Goal: Find specific page/section: Find specific page/section

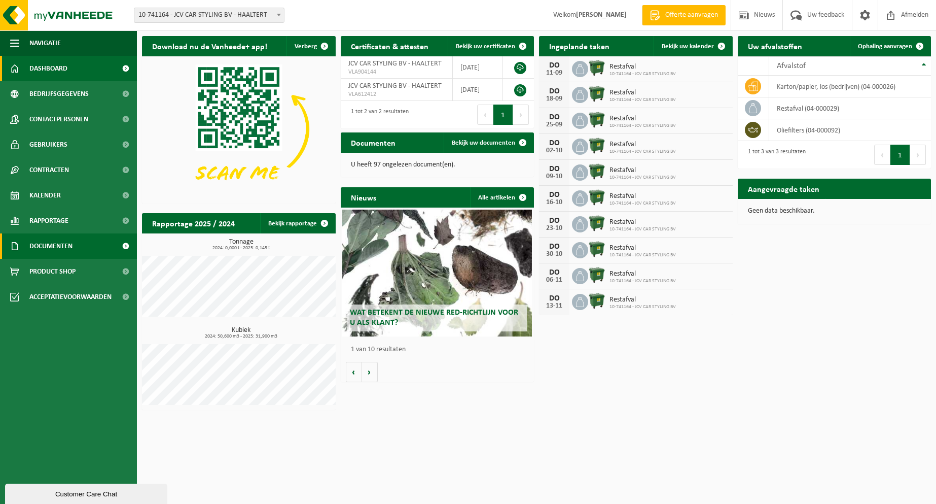
click at [50, 249] on span "Documenten" at bounding box center [50, 245] width 43 height 25
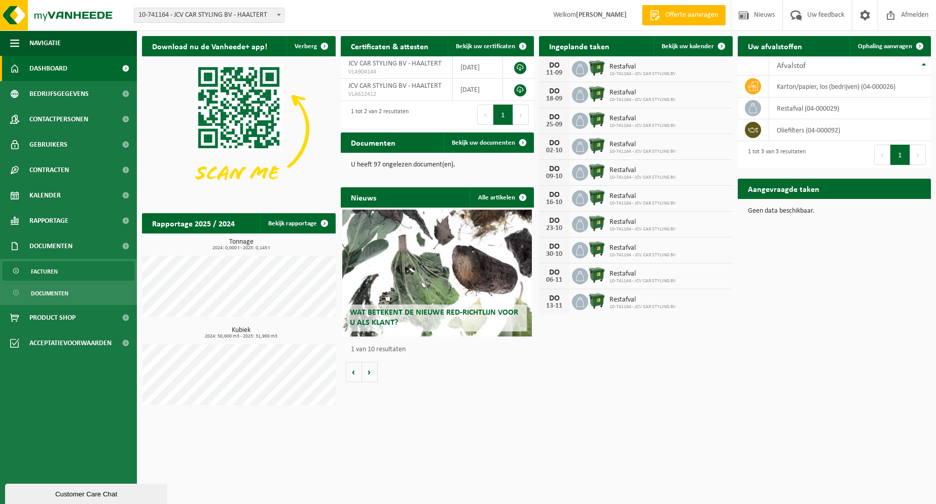
click at [44, 271] on span "Facturen" at bounding box center [44, 271] width 27 height 19
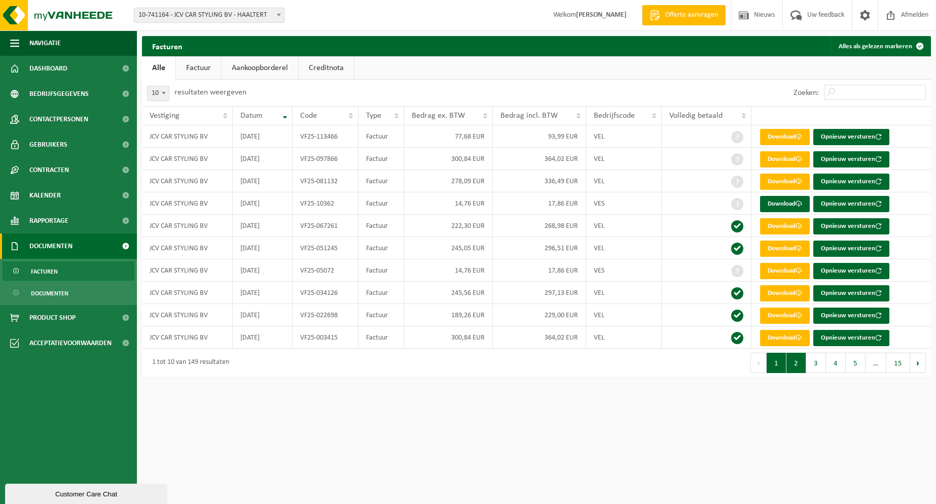
click at [796, 366] on button "2" at bounding box center [797, 362] width 20 height 20
click at [782, 365] on button "1" at bounding box center [777, 362] width 20 height 20
click at [796, 357] on button "2" at bounding box center [797, 362] width 20 height 20
click at [813, 361] on button "3" at bounding box center [816, 362] width 20 height 20
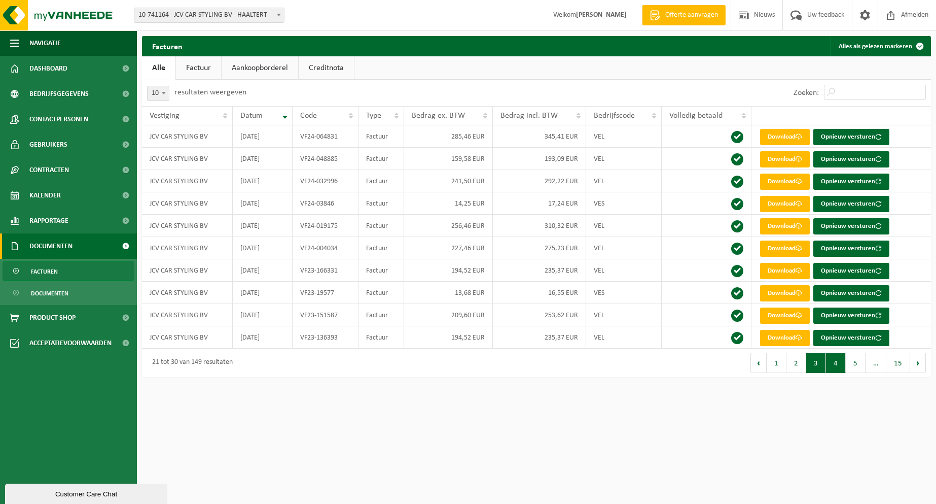
click at [839, 367] on button "4" at bounding box center [836, 362] width 20 height 20
click at [846, 363] on button "5" at bounding box center [856, 362] width 20 height 20
click at [862, 363] on button "6" at bounding box center [856, 362] width 20 height 20
click at [871, 362] on span "…" at bounding box center [876, 362] width 21 height 20
click at [854, 358] on button "7" at bounding box center [856, 362] width 20 height 20
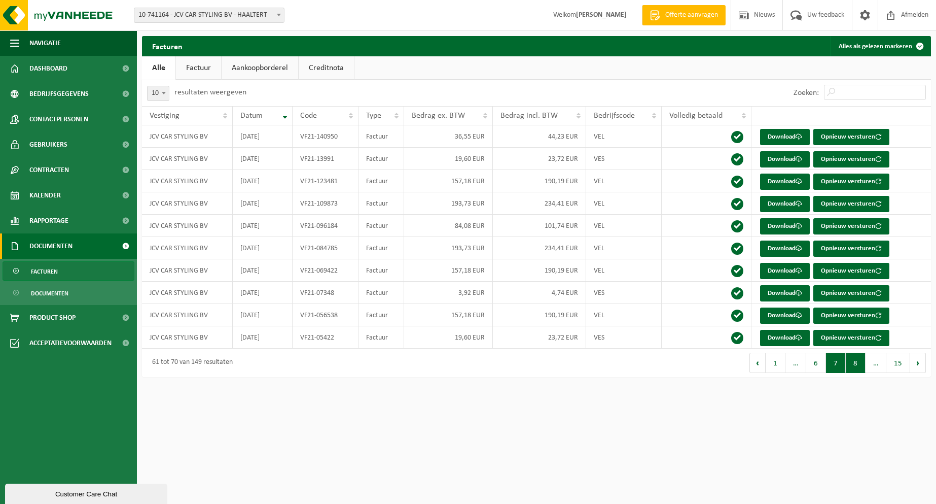
click at [858, 364] on button "8" at bounding box center [856, 362] width 20 height 20
click at [756, 369] on button "Vorige" at bounding box center [758, 362] width 16 height 20
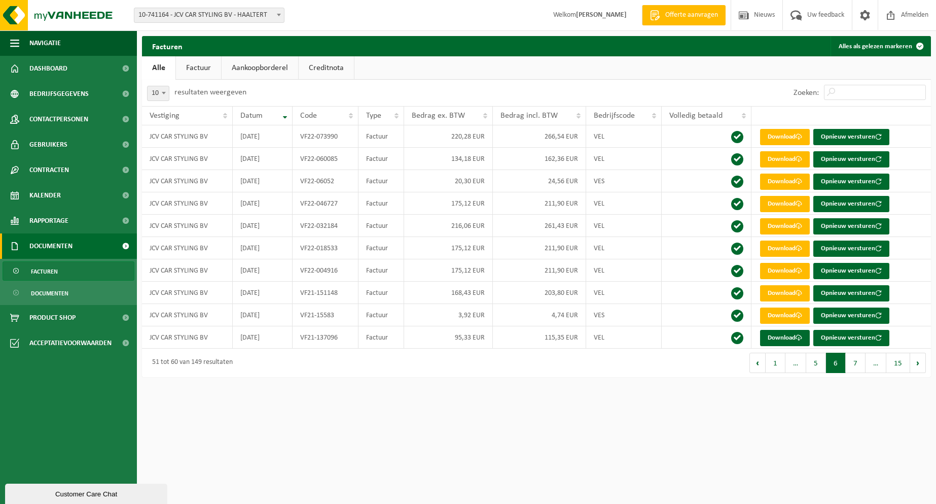
click at [756, 369] on button "Vorige" at bounding box center [758, 362] width 16 height 20
click at [756, 369] on button "Vorige" at bounding box center [759, 362] width 16 height 20
